Goal: Task Accomplishment & Management: Manage account settings

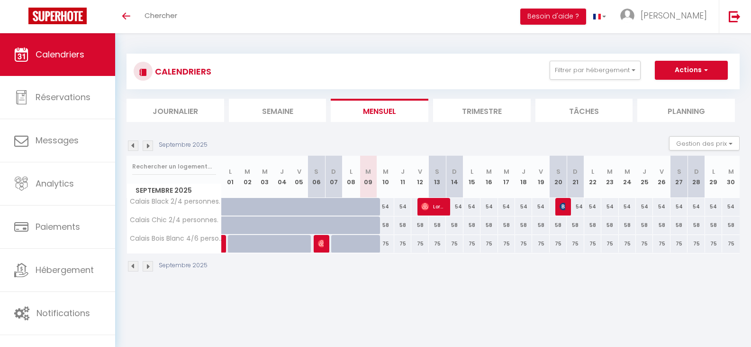
click at [146, 145] on img at bounding box center [148, 145] width 10 height 10
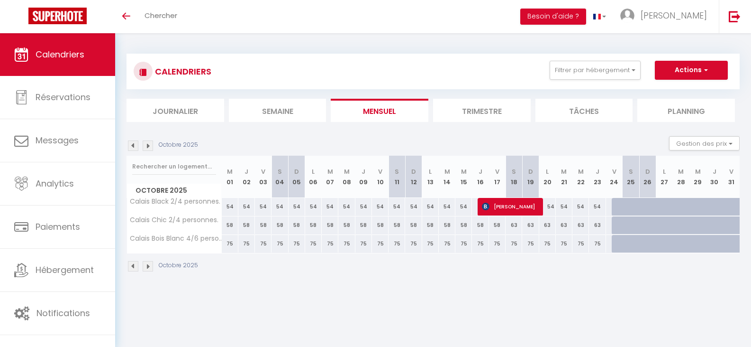
click at [146, 145] on img at bounding box center [148, 145] width 10 height 10
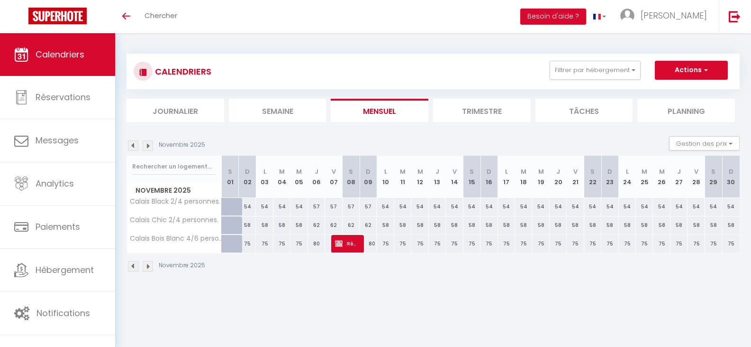
click at [146, 145] on img at bounding box center [148, 145] width 10 height 10
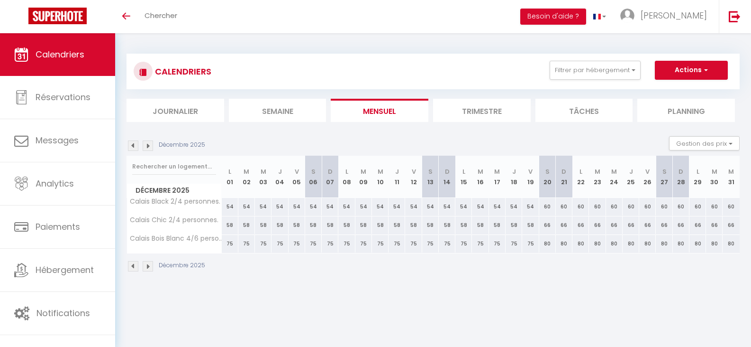
click at [135, 146] on img at bounding box center [133, 145] width 10 height 10
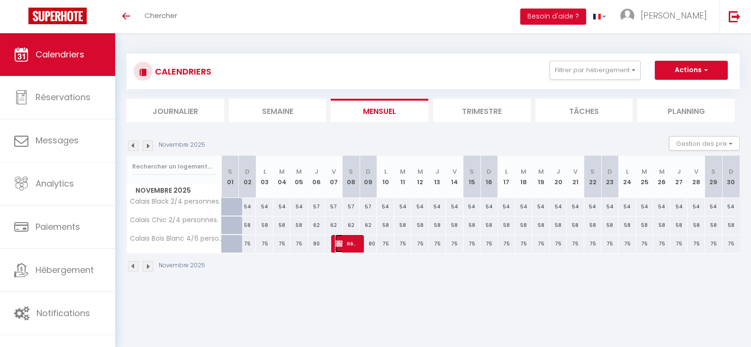
click at [344, 240] on span "Réservée Carole" at bounding box center [346, 243] width 23 height 18
select select "OK"
select select "KO"
select select "0"
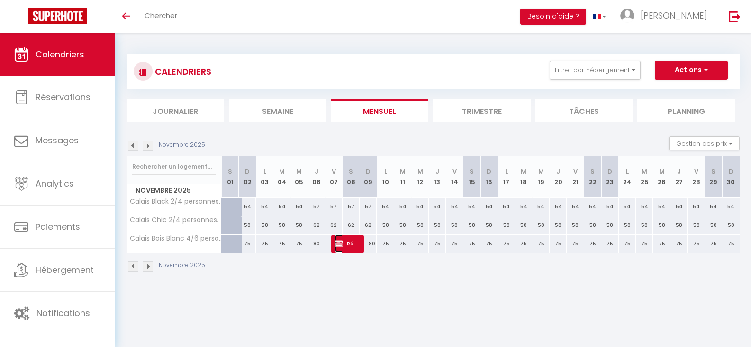
select select "1"
select select
select select "40591"
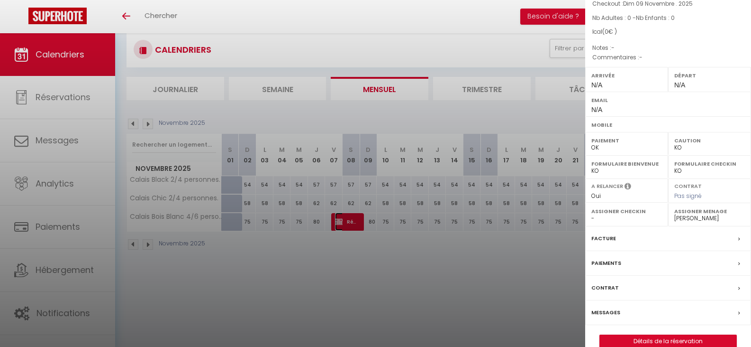
scroll to position [33, 0]
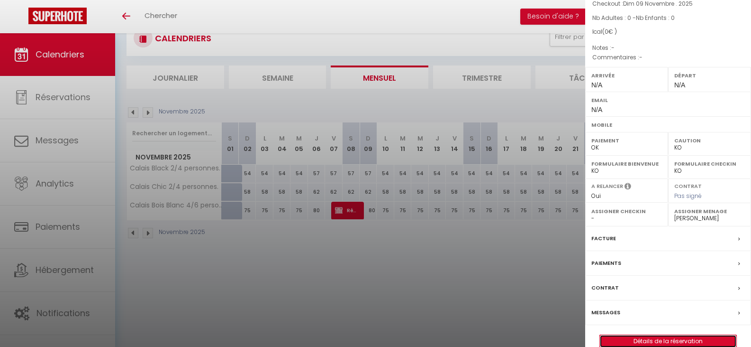
click at [667, 335] on link "Détails de la réservation" at bounding box center [668, 341] width 137 height 12
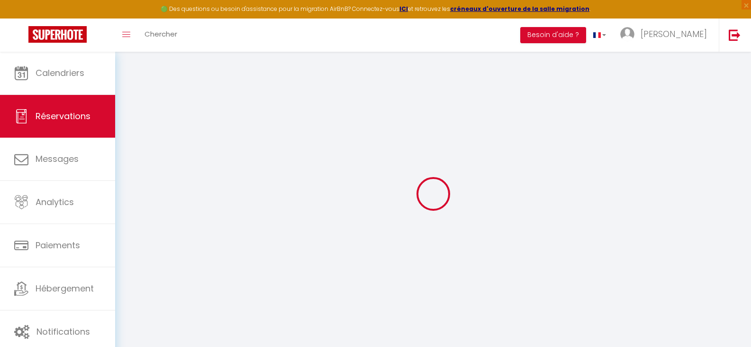
type input "Réservée"
type input "Carole"
select select
select select "60509"
select select "1"
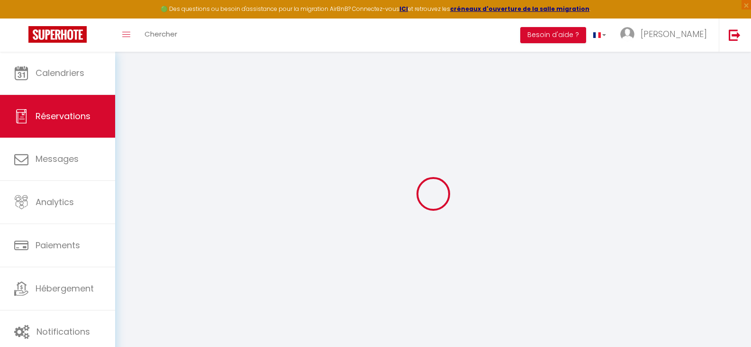
type input "Ven 07 Novembre 2025"
select select
type input "Dim 09 Novembre 2025"
select select
type input "0"
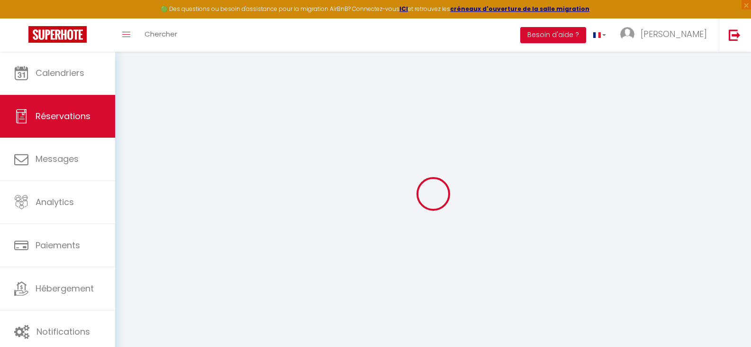
select select "12"
select select
checkbox input "false"
type input "0"
select select "73"
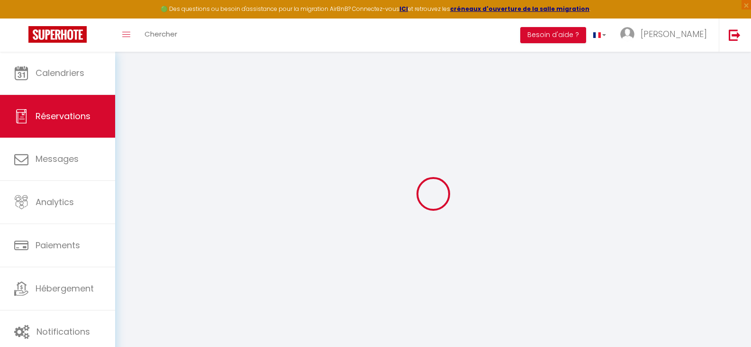
type input "0"
select select
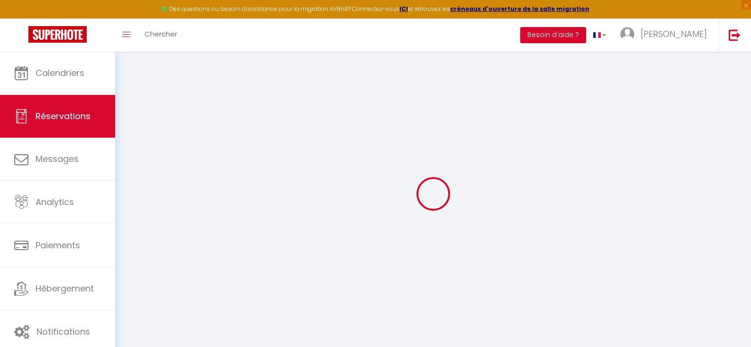
select select
select select "14"
checkbox input "false"
select select
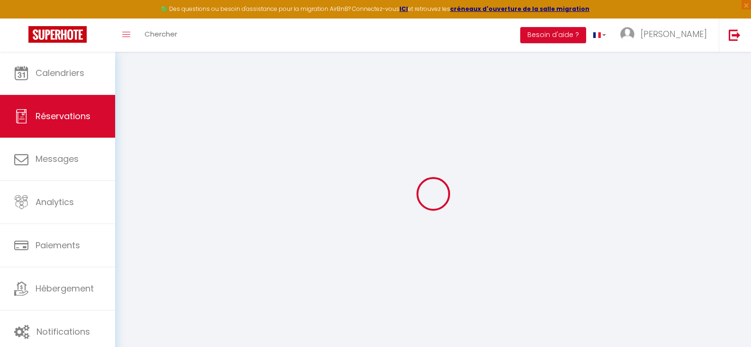
select select
checkbox input "false"
select select
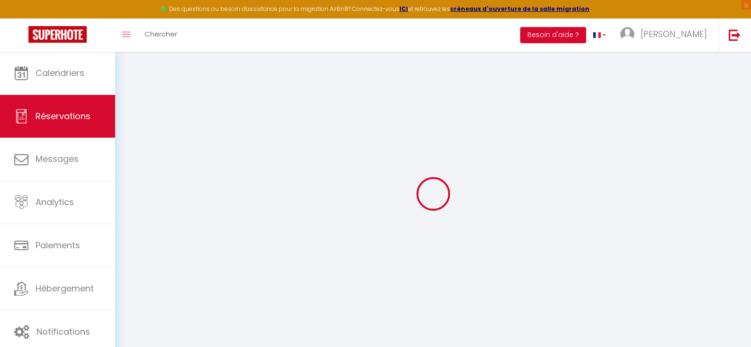
checkbox input "false"
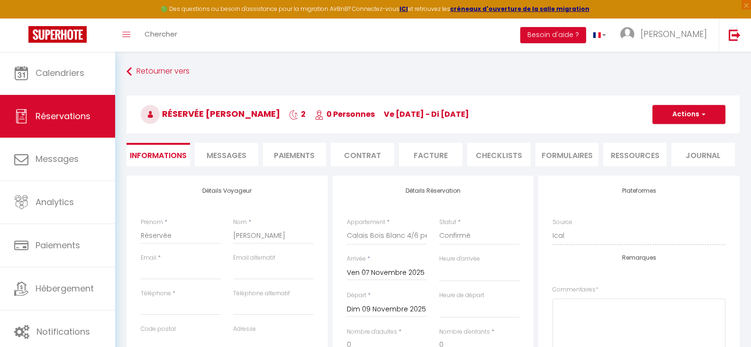
select select
checkbox input "false"
select select
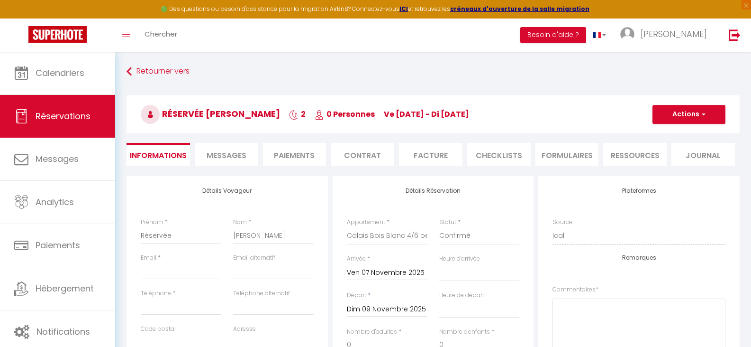
checkbox input "false"
select select
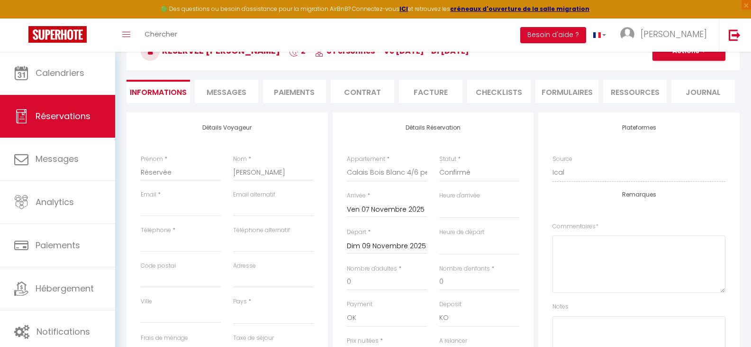
scroll to position [47, 0]
